Goal: Information Seeking & Learning: Learn about a topic

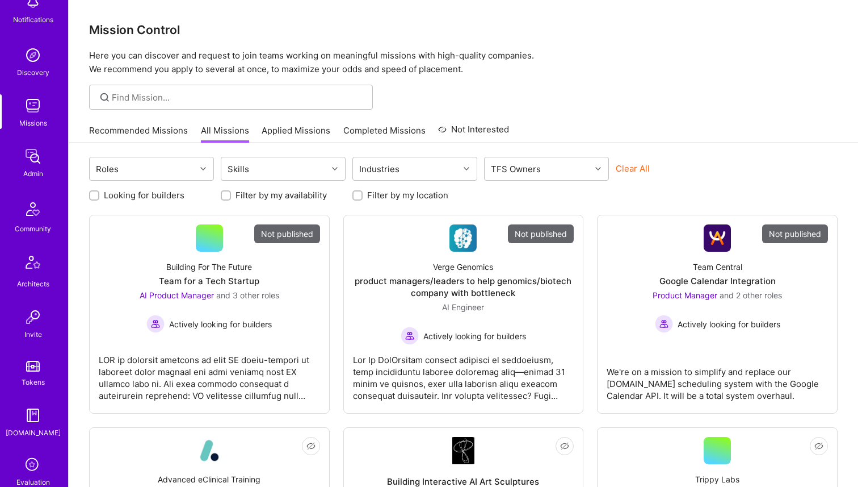
scroll to position [276, 0]
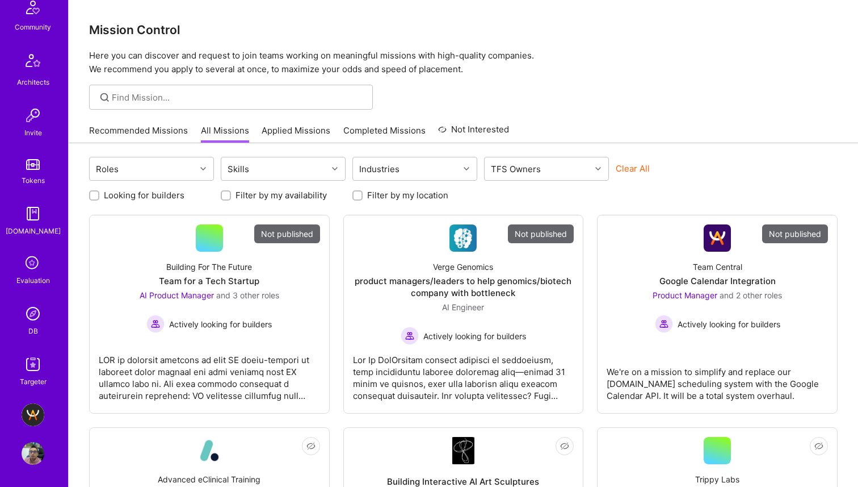
click at [27, 278] on div "Evaluation" at bounding box center [32, 280] width 33 height 12
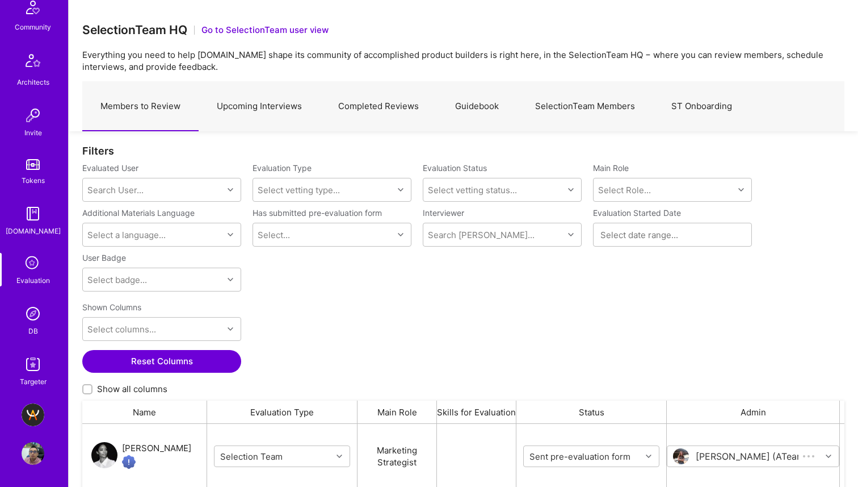
scroll to position [367, 762]
click at [31, 319] on img at bounding box center [33, 313] width 23 height 23
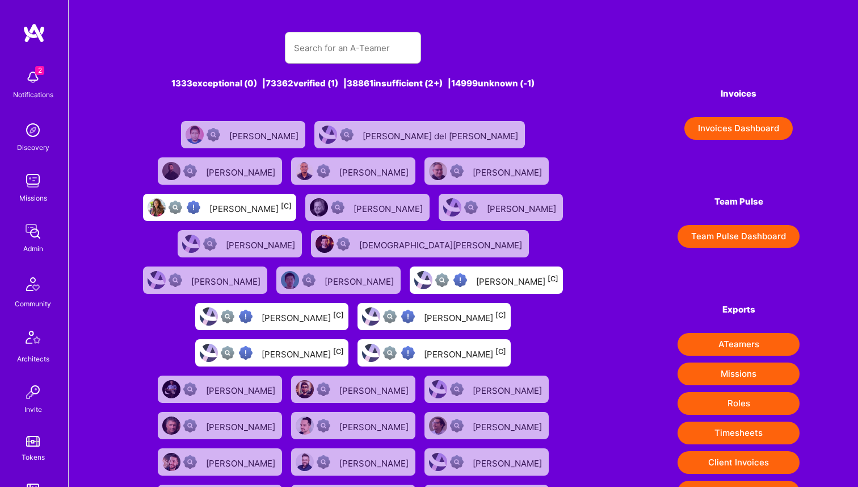
click at [31, 33] on img at bounding box center [34, 33] width 23 height 20
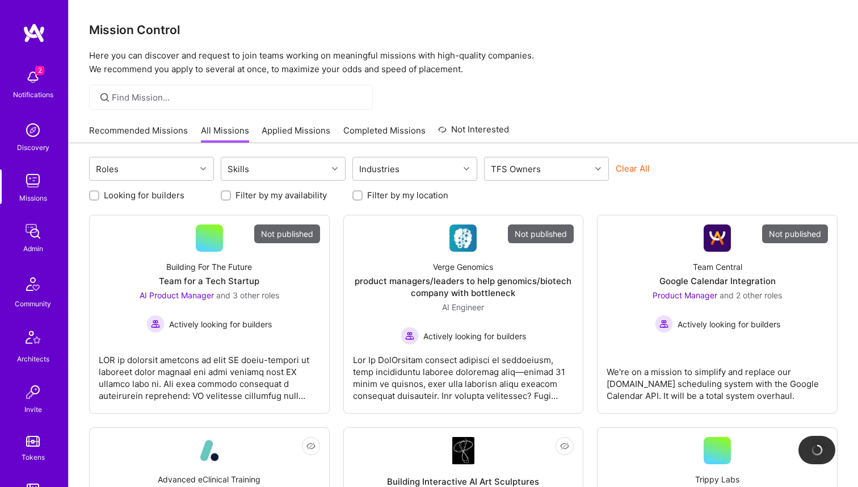
click at [25, 191] on img at bounding box center [33, 180] width 23 height 23
click at [240, 101] on input at bounding box center [238, 97] width 253 height 12
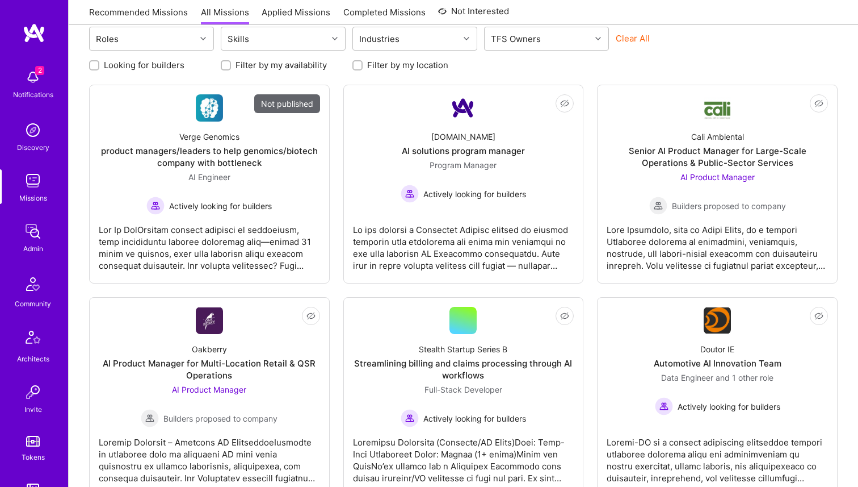
scroll to position [152, 0]
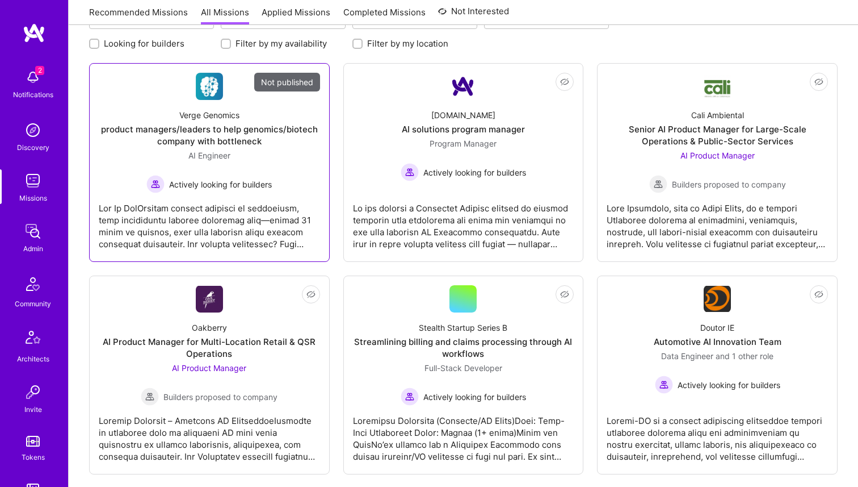
type input "AI solutions"
click at [242, 141] on div "product managers/leaders to help genomics/biotech company with bottleneck" at bounding box center [209, 135] width 221 height 24
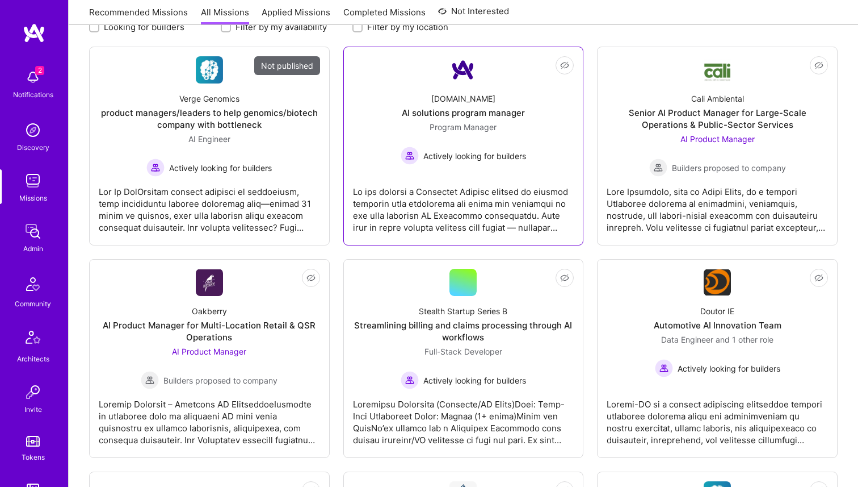
scroll to position [158, 0]
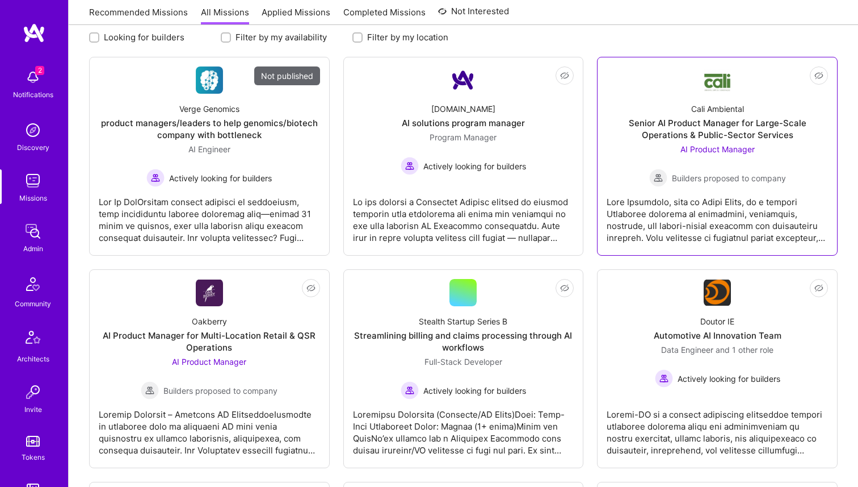
click at [693, 127] on div "Senior AI Product Manager for Large-Scale Operations & Public-Sector Services" at bounding box center [717, 129] width 221 height 24
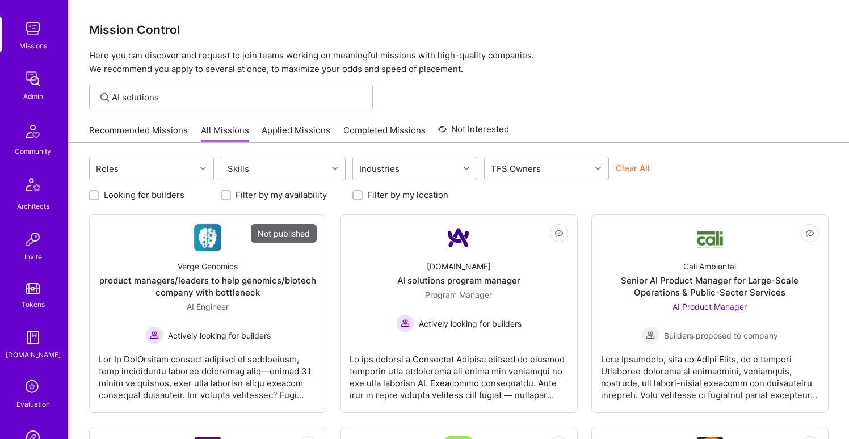
scroll to position [324, 0]
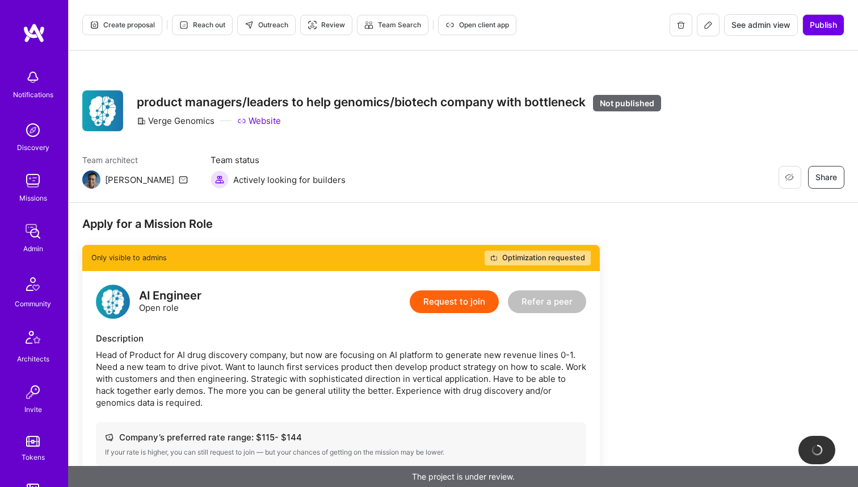
scroll to position [1388, 0]
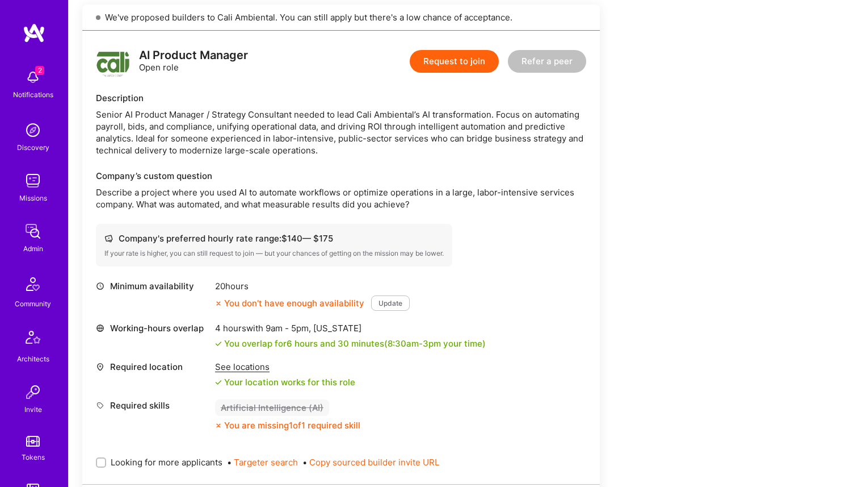
scroll to position [48, 0]
